Goal: Transaction & Acquisition: Subscribe to service/newsletter

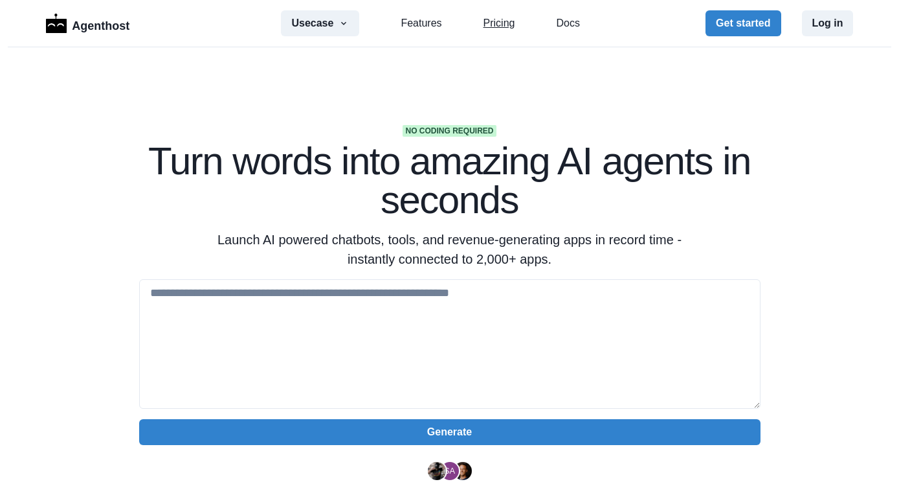
click at [507, 25] on link "Pricing" at bounding box center [500, 24] width 32 height 16
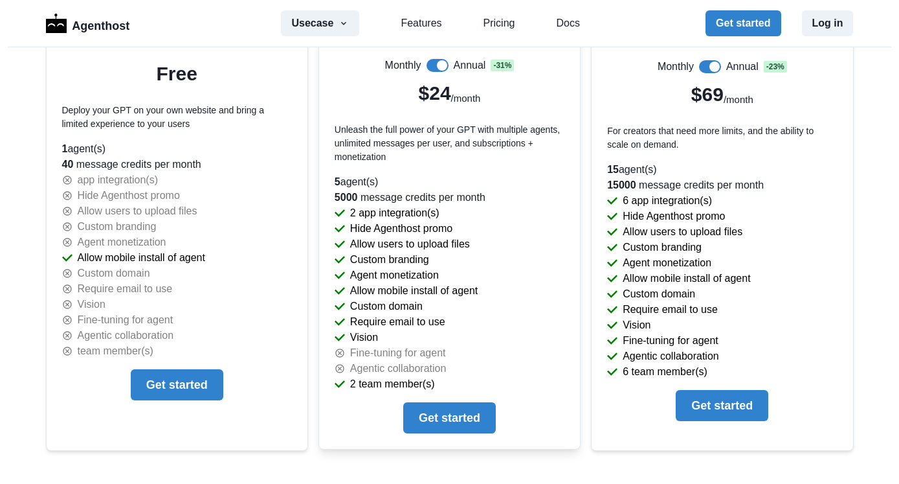
scroll to position [2816, 0]
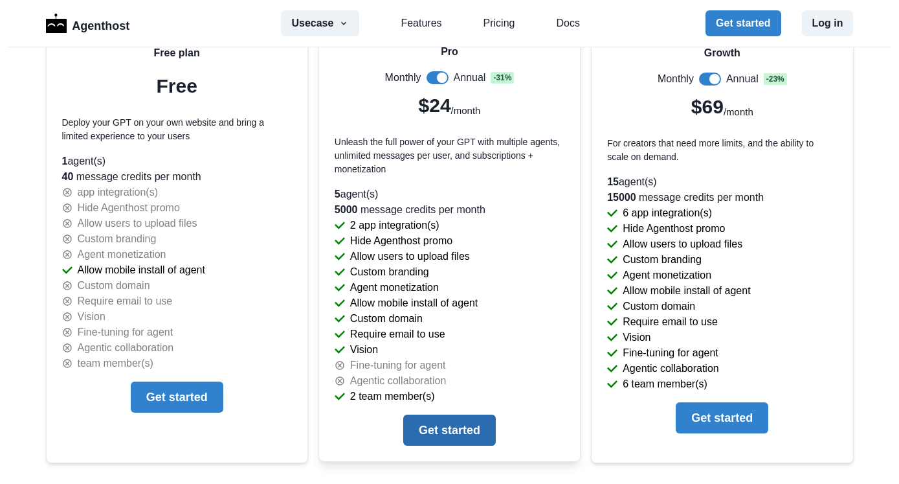
click at [438, 429] on button "Get started" at bounding box center [449, 429] width 93 height 31
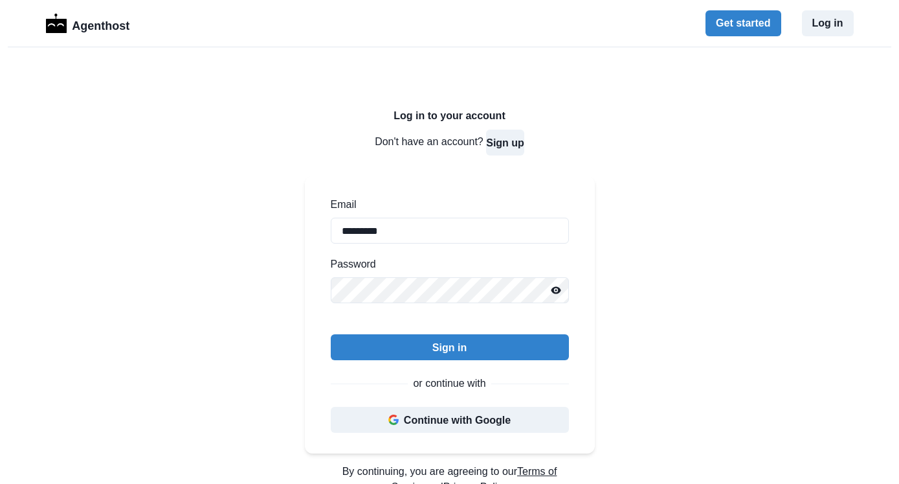
click at [502, 146] on button "Sign up" at bounding box center [505, 142] width 38 height 26
click at [514, 144] on button "Sign in" at bounding box center [511, 142] width 34 height 26
click at [513, 144] on button "Sign up" at bounding box center [505, 142] width 38 height 26
click at [383, 232] on input "*********" at bounding box center [450, 230] width 238 height 26
type input "*"
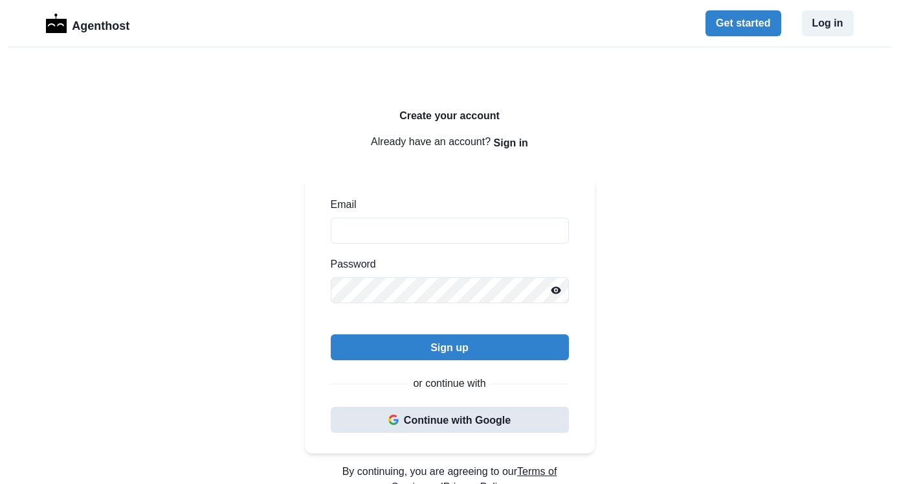
click at [428, 417] on button "Continue with Google" at bounding box center [450, 420] width 238 height 26
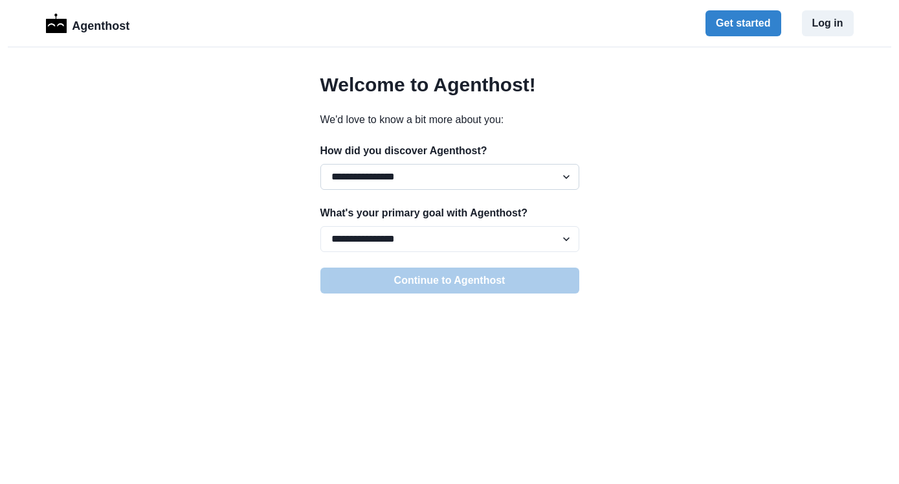
select select "*****"
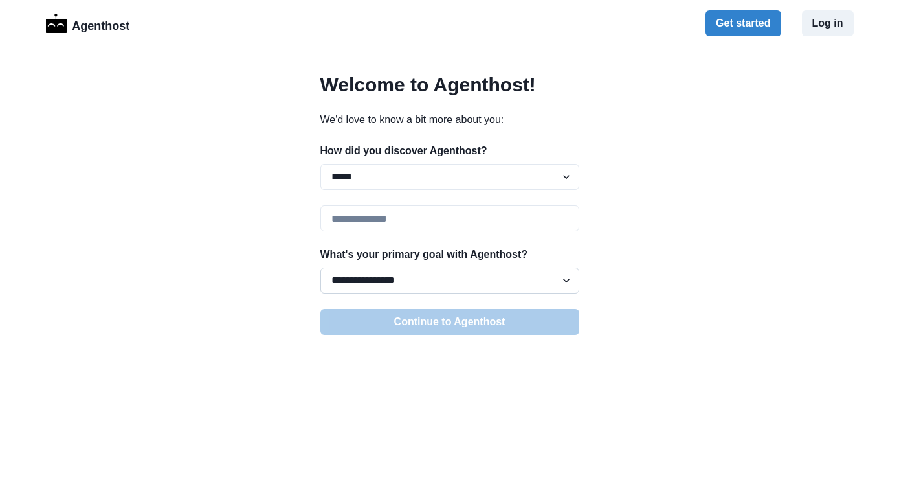
select select "**********"
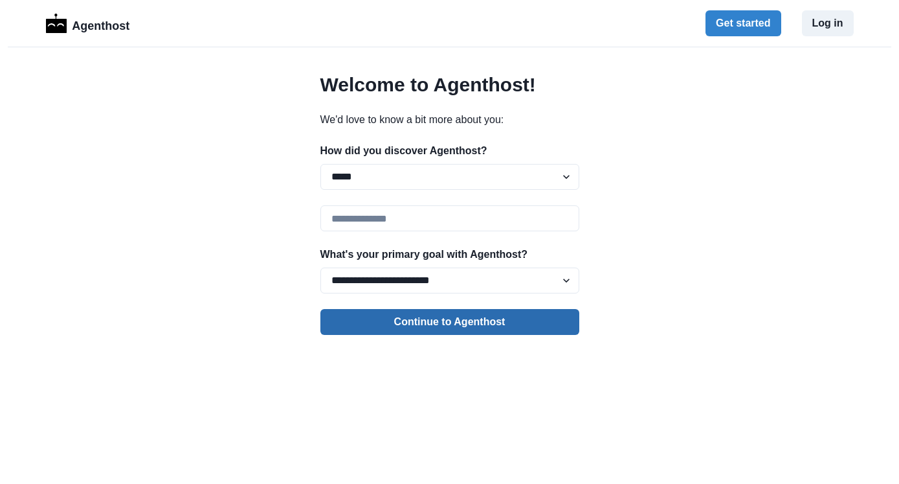
click at [408, 324] on button "Continue to Agenthost" at bounding box center [449, 322] width 259 height 26
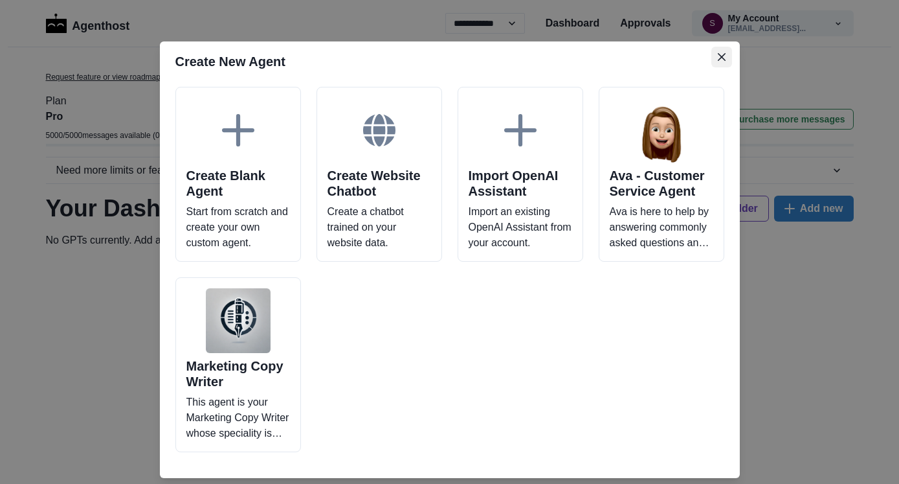
click at [719, 56] on icon "Close" at bounding box center [722, 57] width 8 height 8
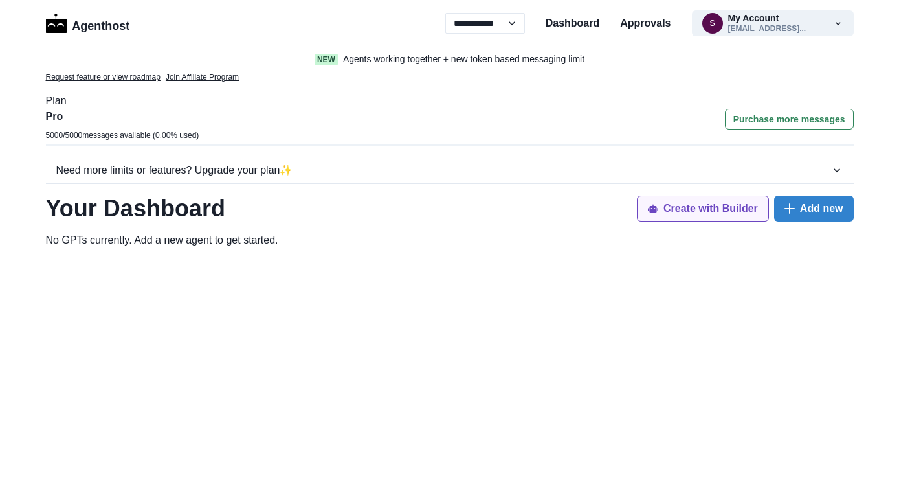
click at [691, 212] on button "Create with Builder" at bounding box center [703, 208] width 132 height 26
click at [837, 23] on icon "button" at bounding box center [838, 23] width 5 height 3
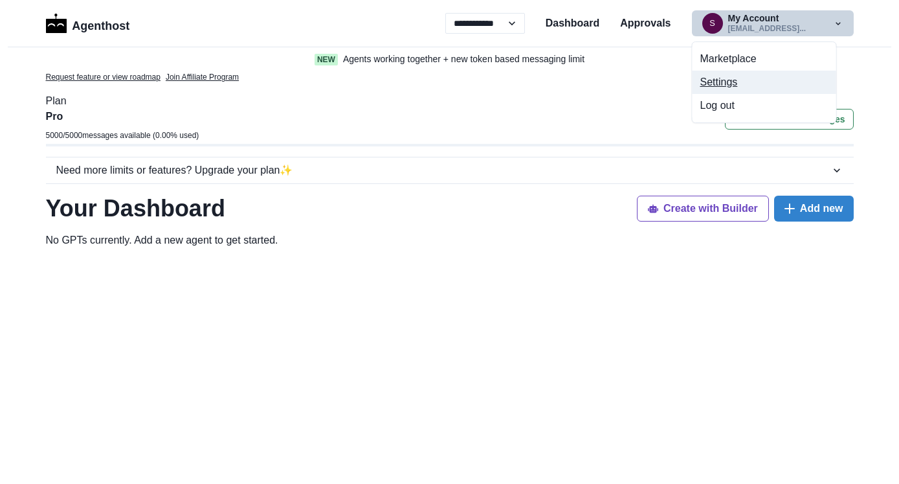
click at [712, 85] on button "Settings" at bounding box center [765, 82] width 144 height 23
